Goal: Check status: Check status

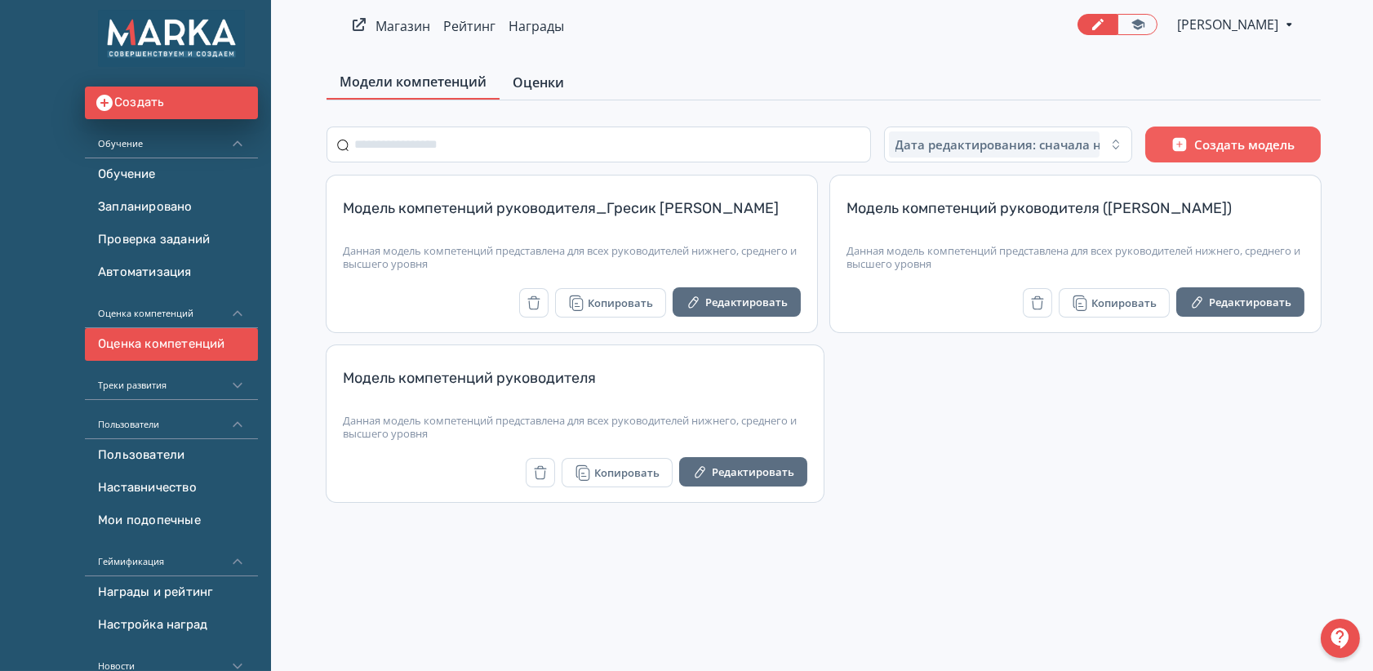
click at [542, 82] on span "Оценки" at bounding box center [538, 83] width 51 height 20
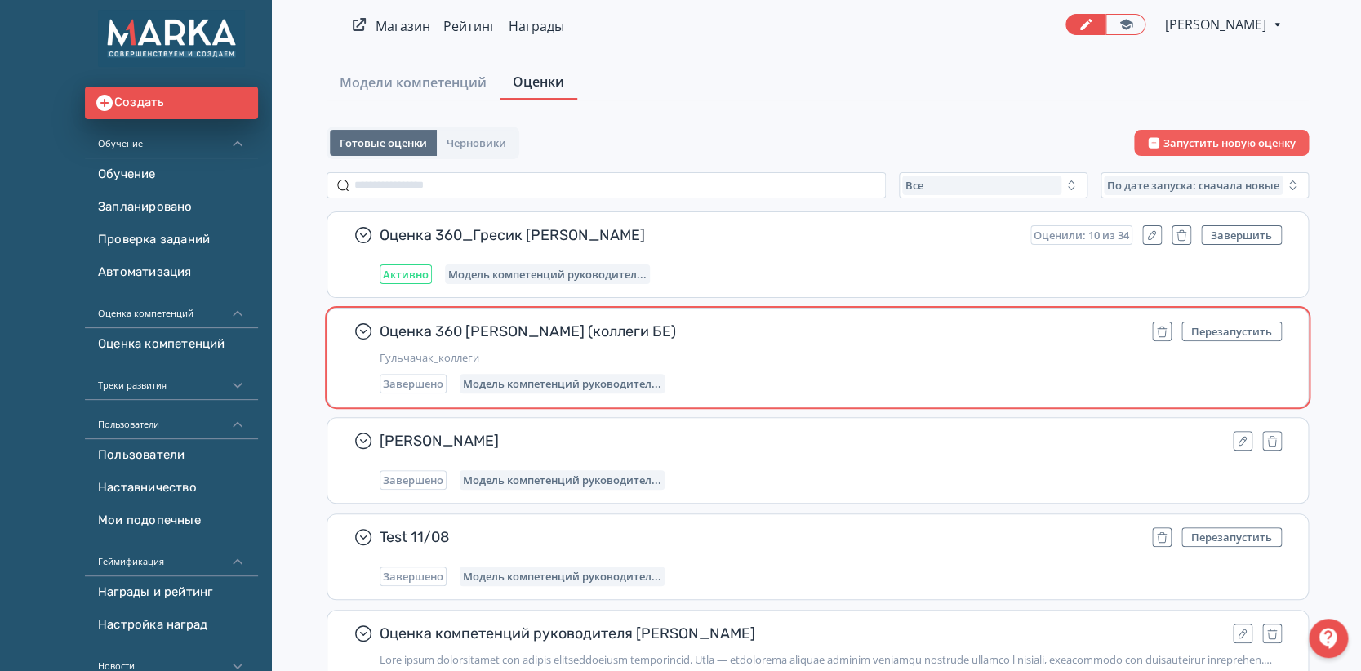
click at [822, 377] on div "Завершено Модель компетенций руководител..." at bounding box center [831, 384] width 902 height 20
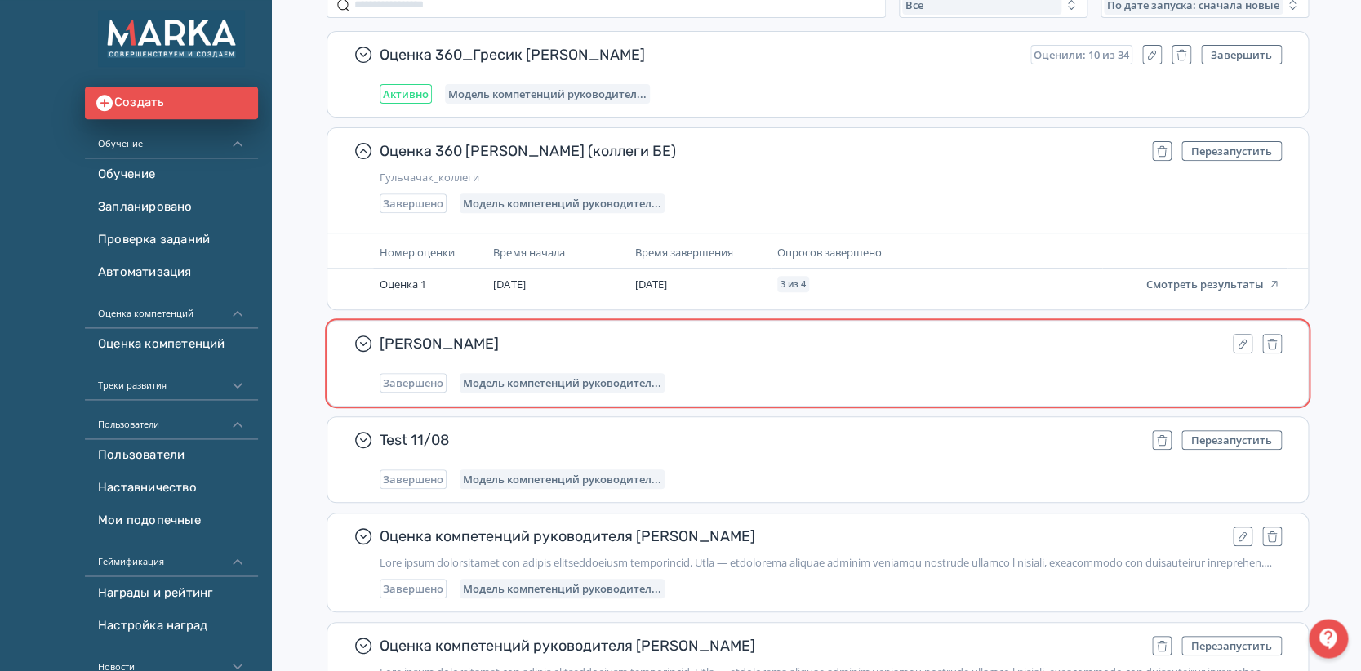
scroll to position [180, 0]
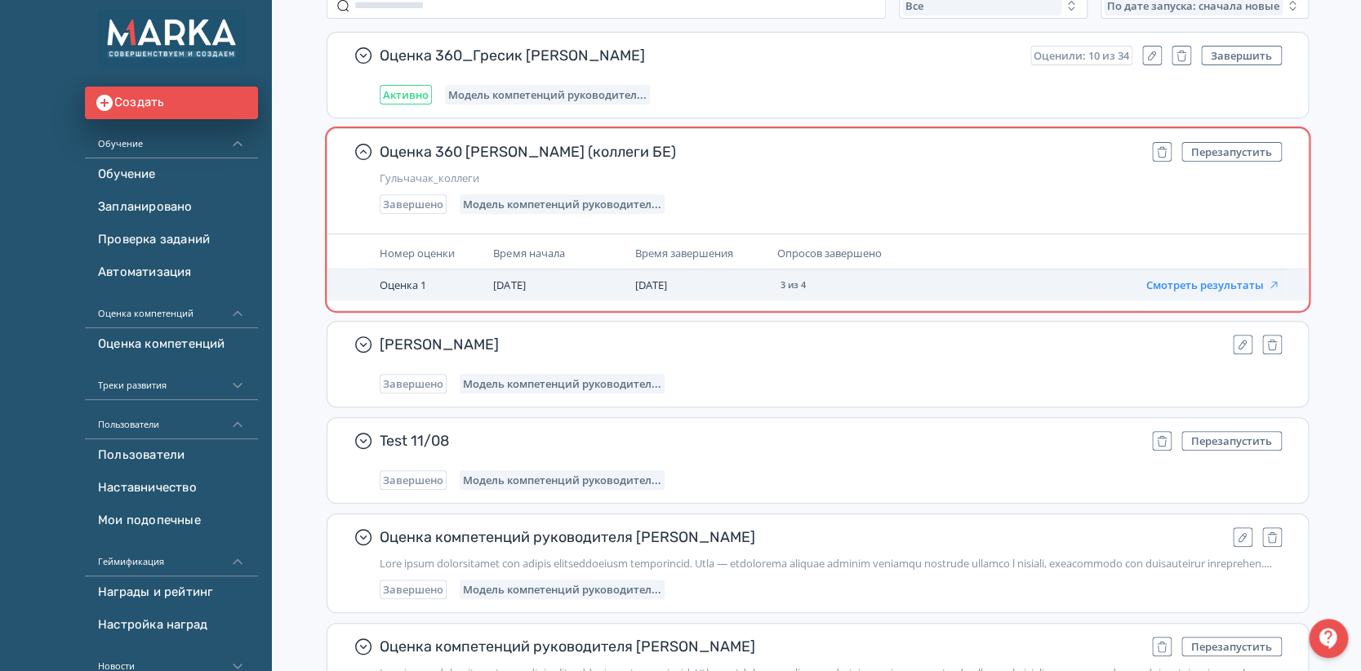
click at [1194, 283] on button "Смотреть результаты" at bounding box center [1213, 284] width 134 height 13
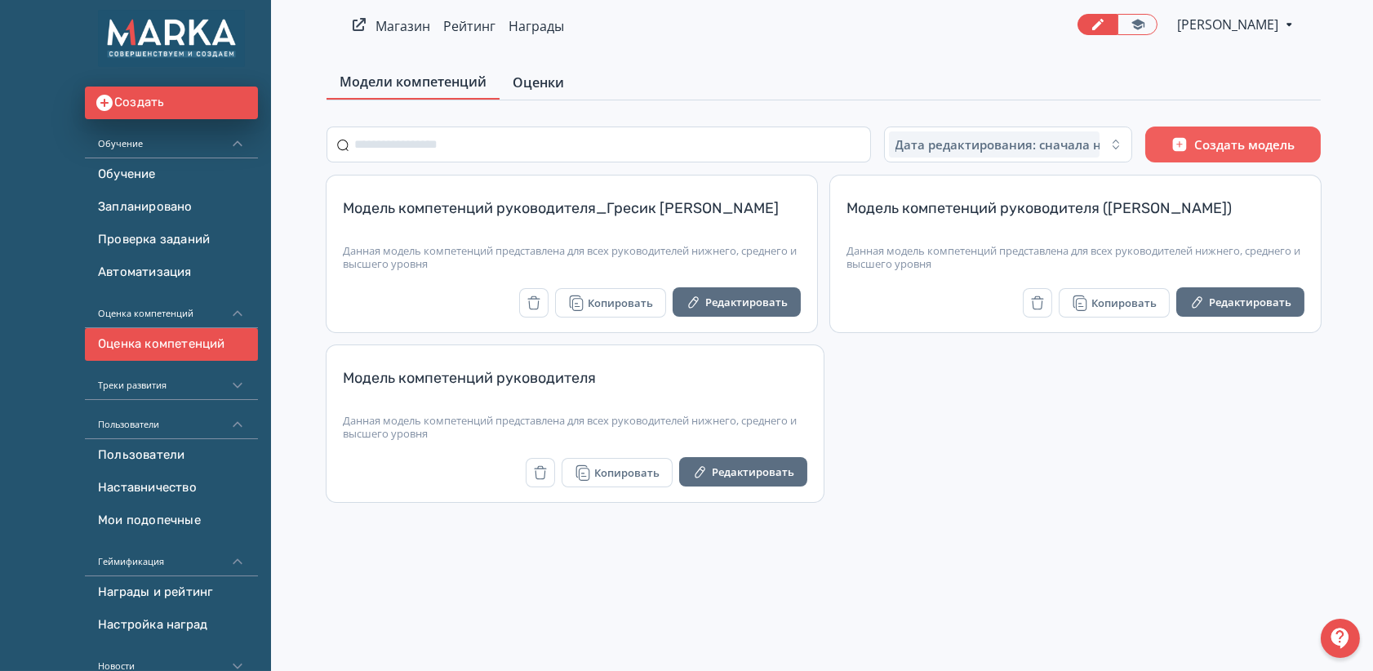
click at [523, 91] on span "Оценки" at bounding box center [538, 83] width 51 height 20
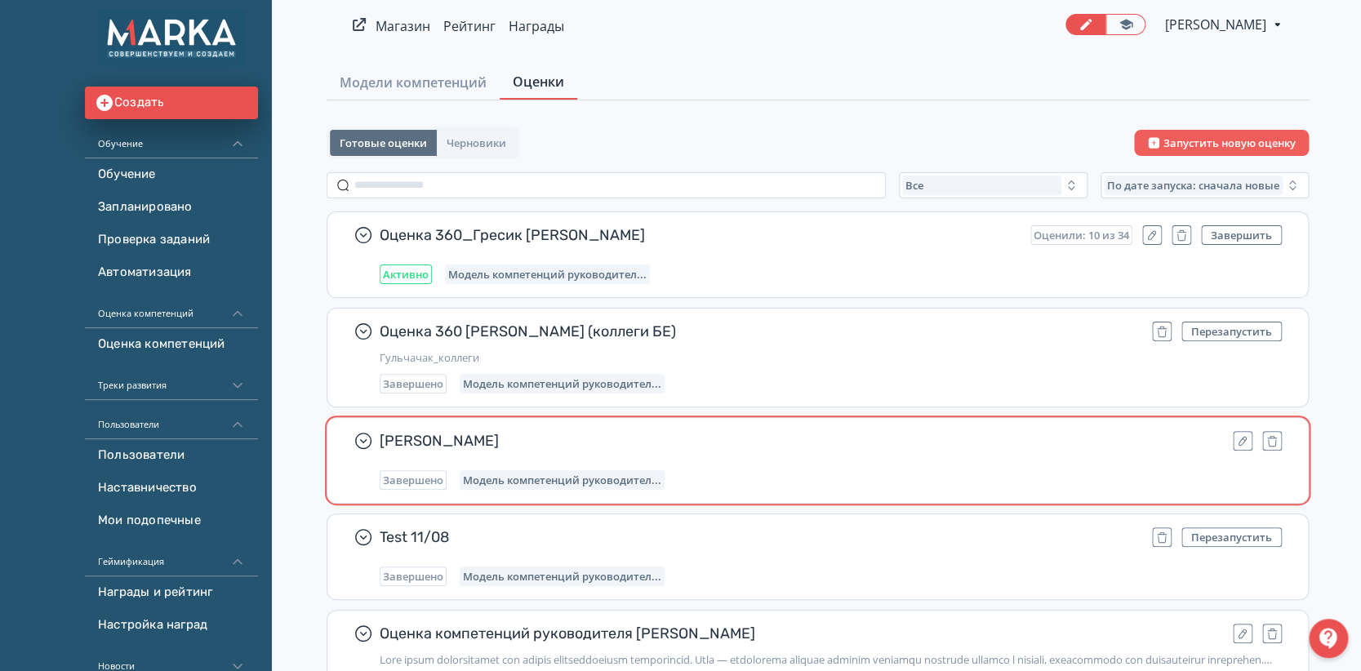
click at [779, 472] on div "Завершено Модель компетенций руководител..." at bounding box center [831, 480] width 902 height 20
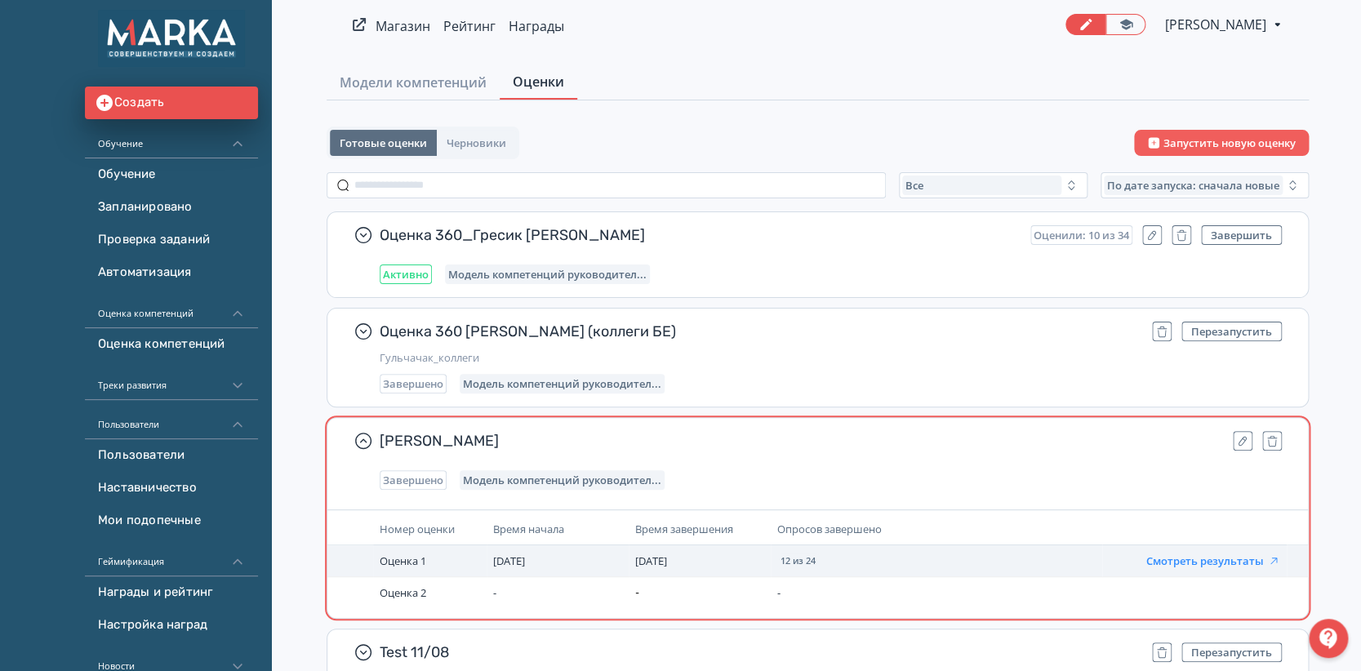
drag, startPoint x: 1190, startPoint y: 562, endPoint x: 1180, endPoint y: 558, distance: 11.4
click at [1190, 561] on button "Смотреть результаты" at bounding box center [1213, 560] width 134 height 13
